Goal: Task Accomplishment & Management: Manage account settings

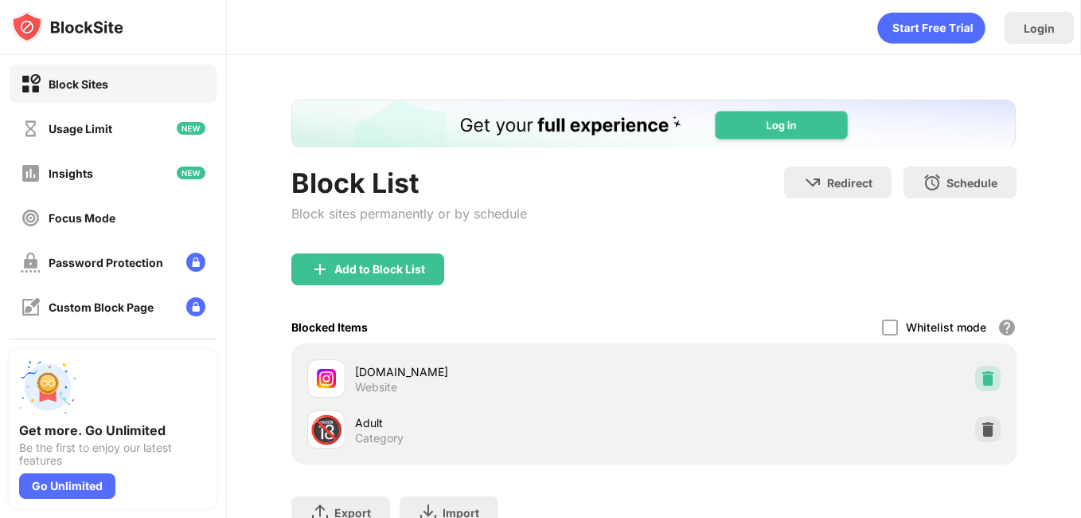
click at [980, 377] on img at bounding box center [988, 378] width 16 height 16
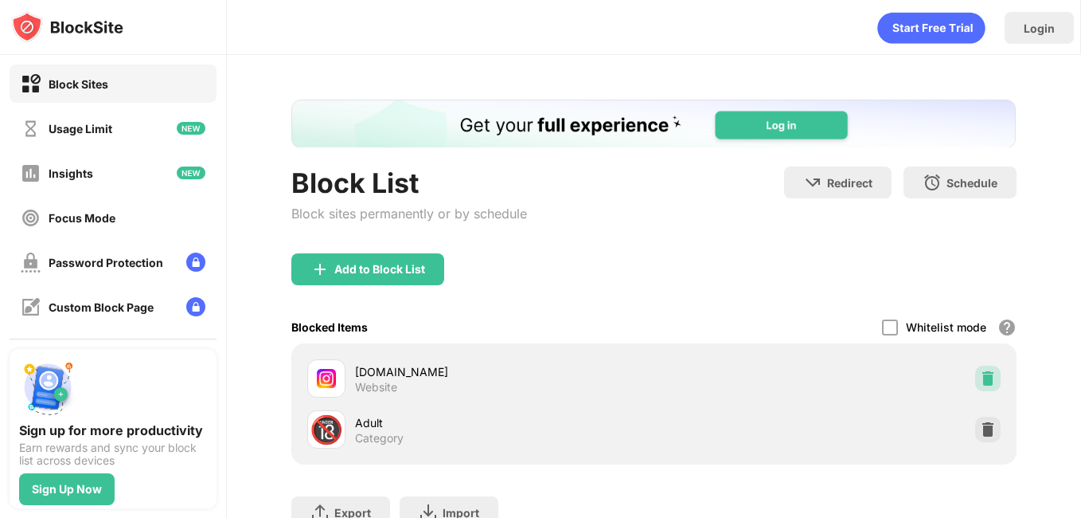
click at [980, 375] on img at bounding box center [988, 378] width 16 height 16
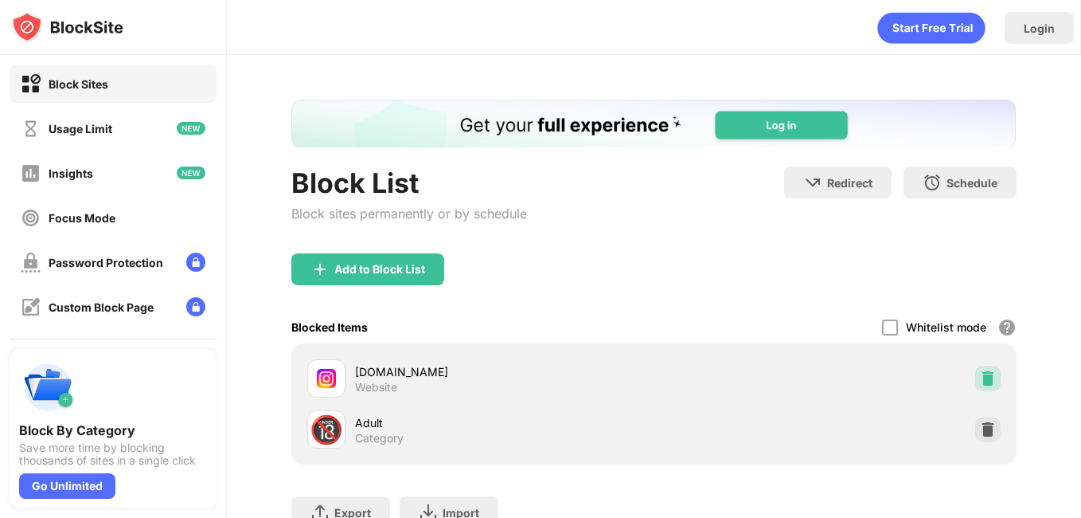
click at [980, 374] on img at bounding box center [988, 378] width 16 height 16
